Goal: Use online tool/utility: Use online tool/utility

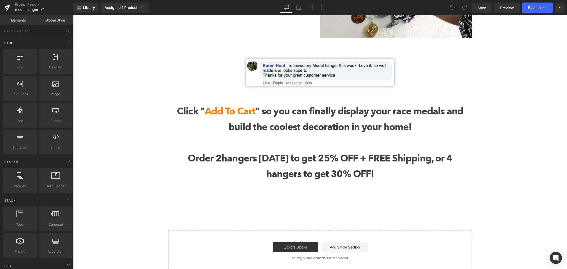
scroll to position [2203, 0]
click at [204, 103] on div "Click " Add To Cart " so you can finally display your race medals and build the…" at bounding box center [320, 142] width 296 height 78
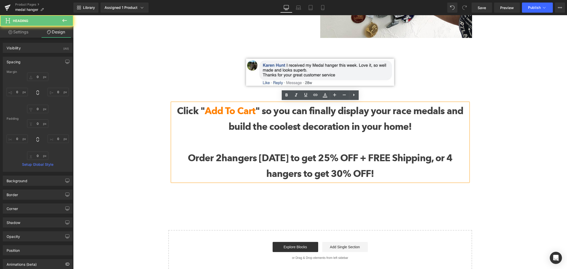
click at [200, 94] on div "Click " Add To Cart " so you can finally display your race medals and build the…" at bounding box center [320, 136] width 304 height 96
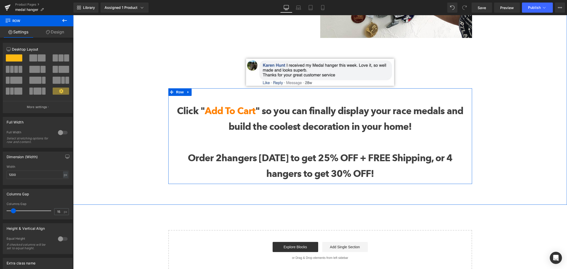
drag, startPoint x: 199, startPoint y: 94, endPoint x: 193, endPoint y: 92, distance: 6.2
click at [199, 94] on div "Click " Add To Cart " so you can finally display your race medals and build the…" at bounding box center [320, 136] width 304 height 96
click at [189, 91] on icon at bounding box center [188, 92] width 4 height 4
click at [201, 91] on icon at bounding box center [202, 92] width 4 height 4
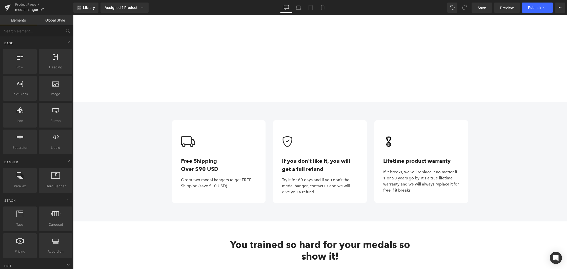
scroll to position [675, 0]
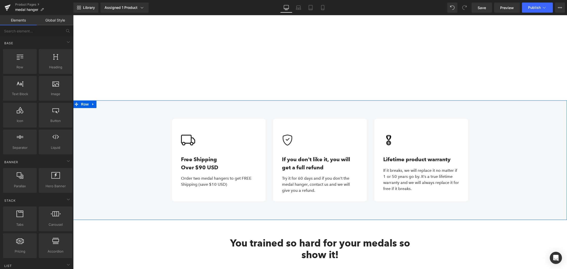
click at [159, 114] on div "Image Free Shipping Over $90 USD Text Block Order two medal hangers to get FREE…" at bounding box center [320, 159] width 494 height 119
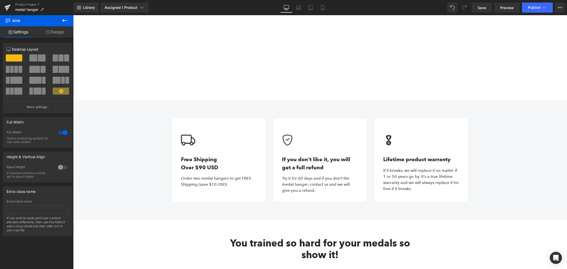
click at [73, 15] on div "72px" at bounding box center [73, 15] width 0 height 0
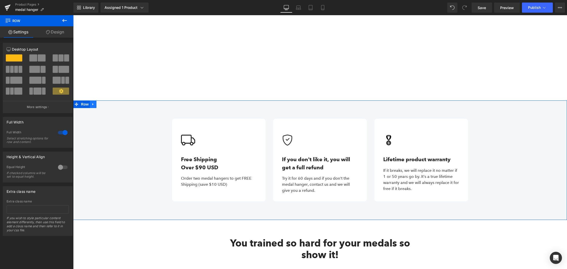
click at [93, 105] on icon at bounding box center [93, 104] width 4 height 4
click at [105, 103] on icon at bounding box center [106, 104] width 4 height 4
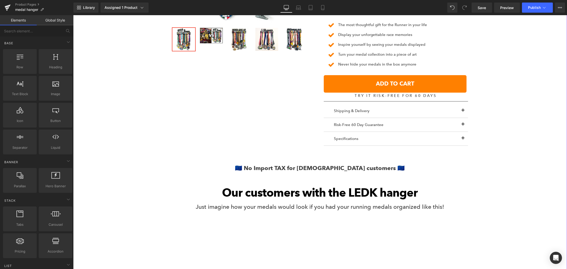
scroll to position [277, 0]
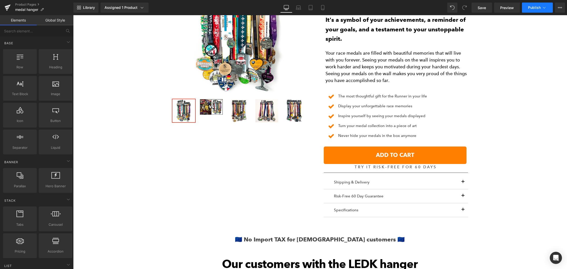
click at [530, 9] on span "Publish" at bounding box center [534, 8] width 13 height 4
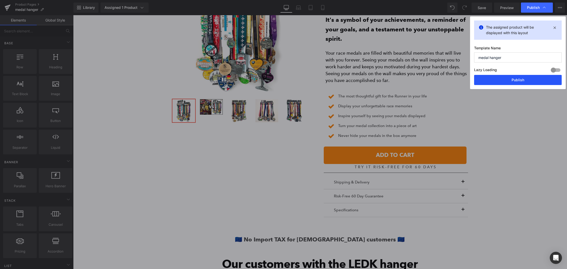
drag, startPoint x: 505, startPoint y: 78, endPoint x: 432, endPoint y: 62, distance: 74.7
click at [505, 78] on button "Publish" at bounding box center [518, 80] width 88 height 10
